Goal: Navigation & Orientation: Go to known website

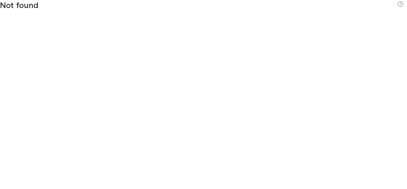
click at [394, 4] on rect at bounding box center [394, 4] width 0 height 7
